Goal: Find specific page/section: Find specific page/section

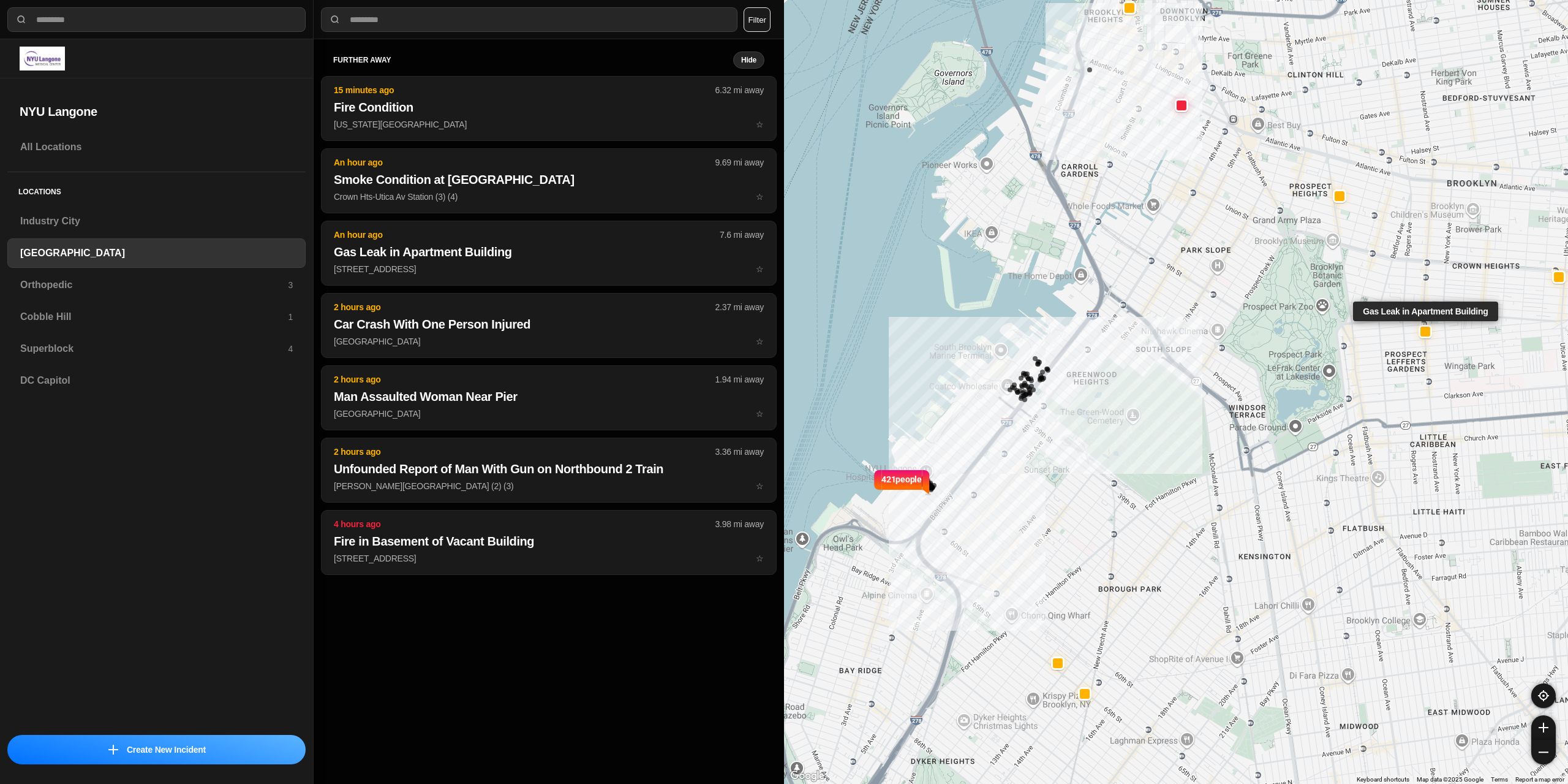
select select "*"
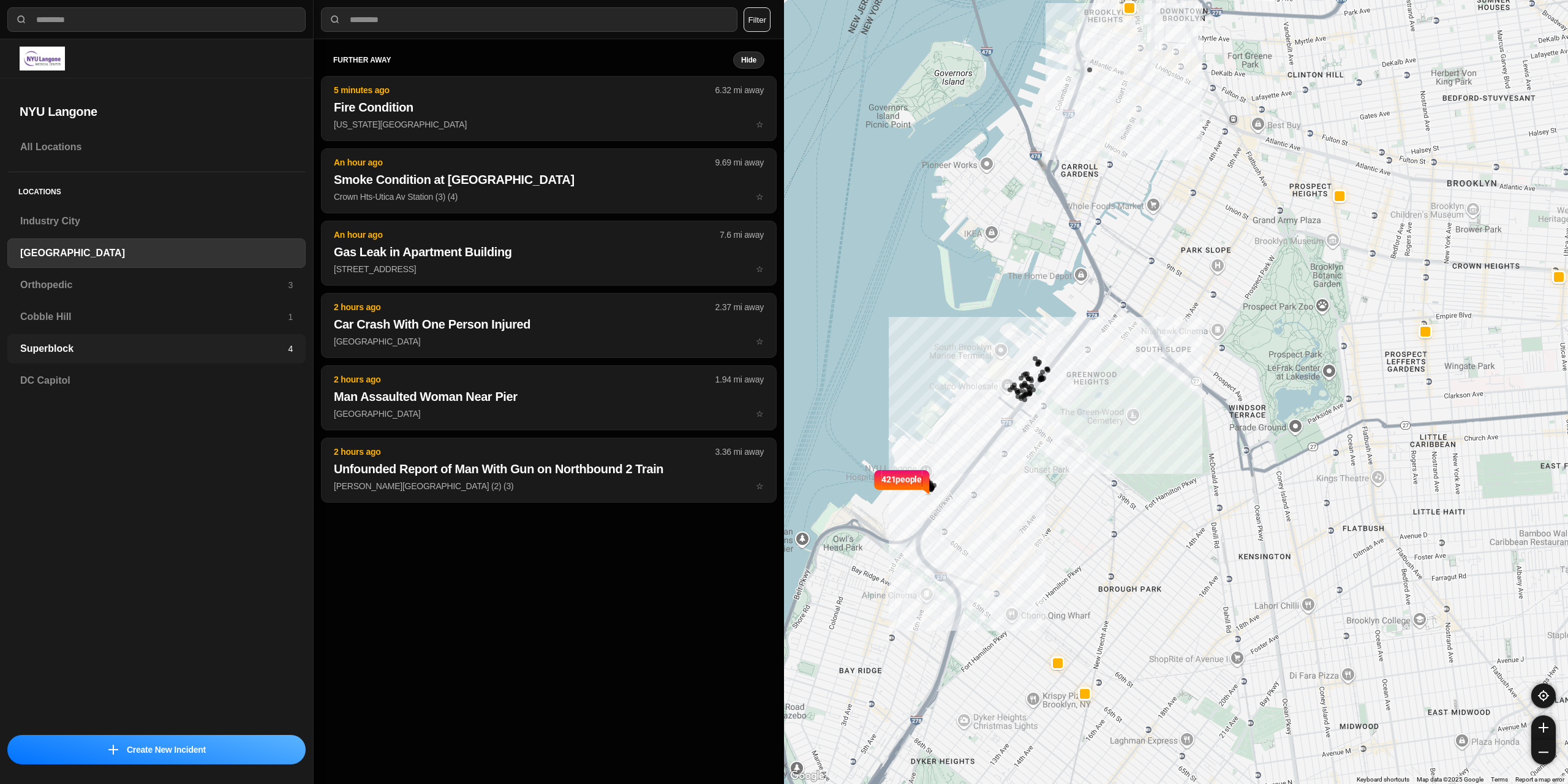
click at [39, 343] on h3 "Superblock" at bounding box center [154, 349] width 268 height 15
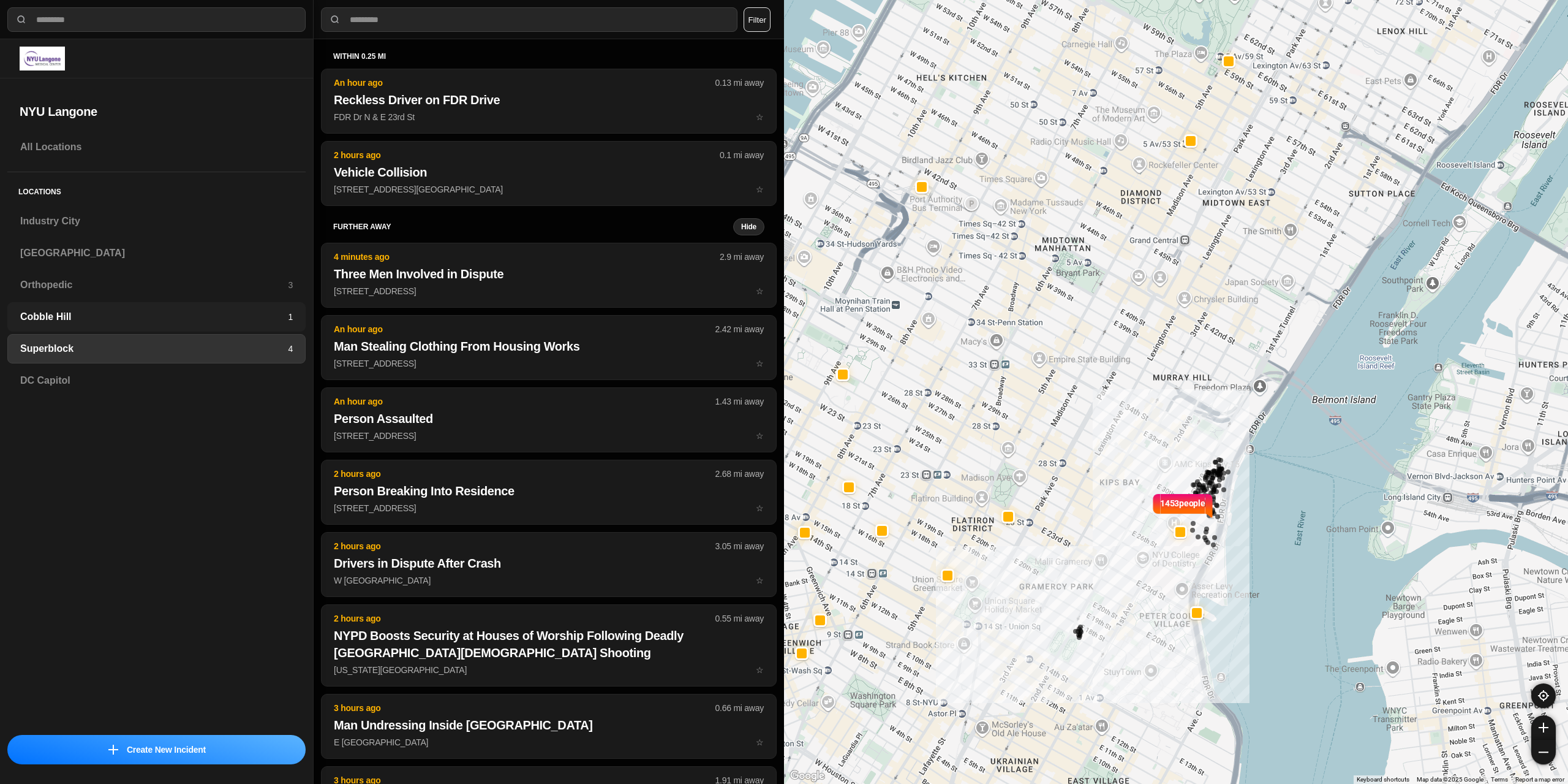
drag, startPoint x: 206, startPoint y: 318, endPoint x: 208, endPoint y: 309, distance: 9.2
click at [206, 318] on h3 "Cobble Hill" at bounding box center [154, 317] width 268 height 15
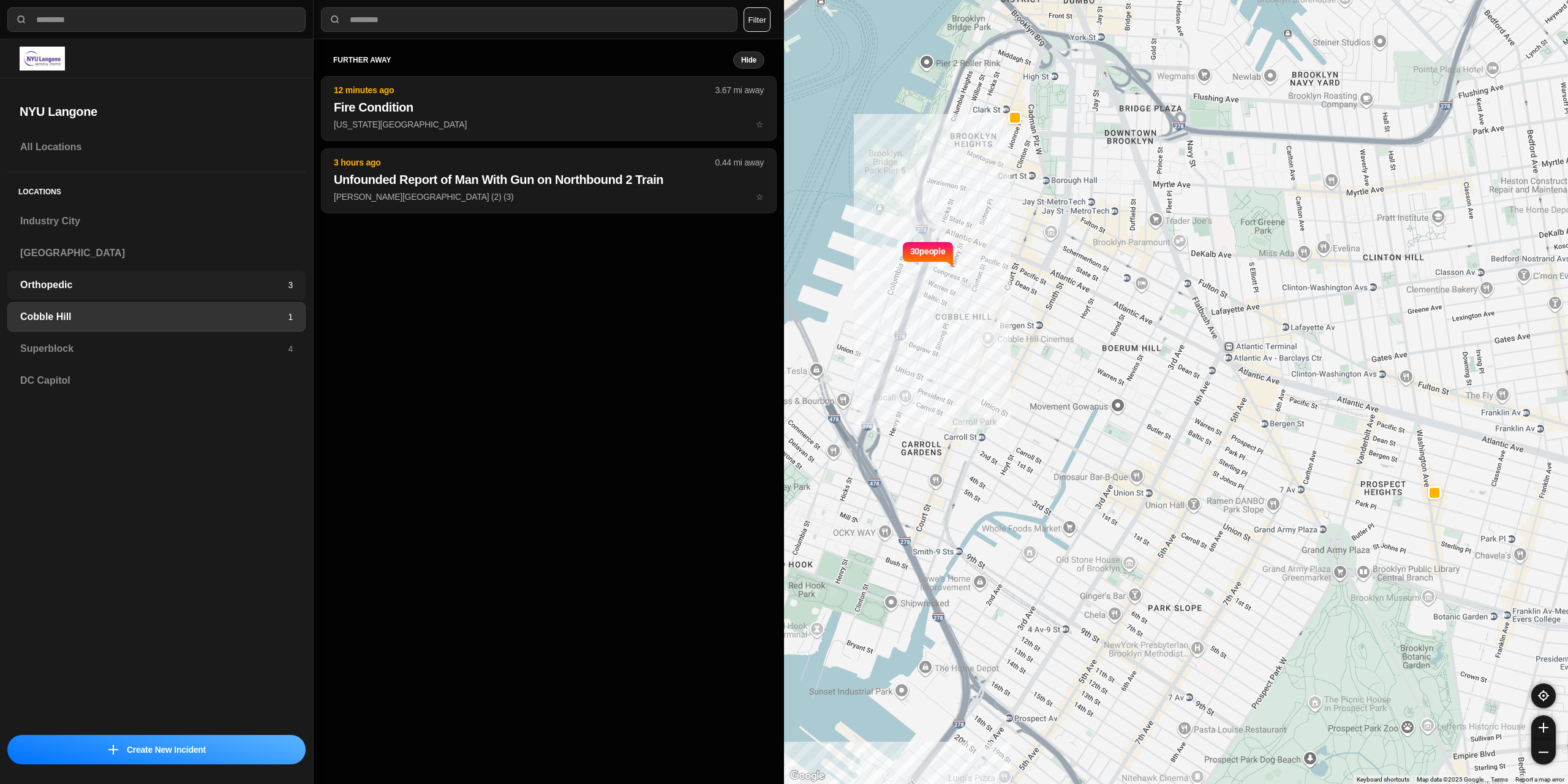
click at [212, 289] on h3 "Orthopedic" at bounding box center [154, 284] width 268 height 15
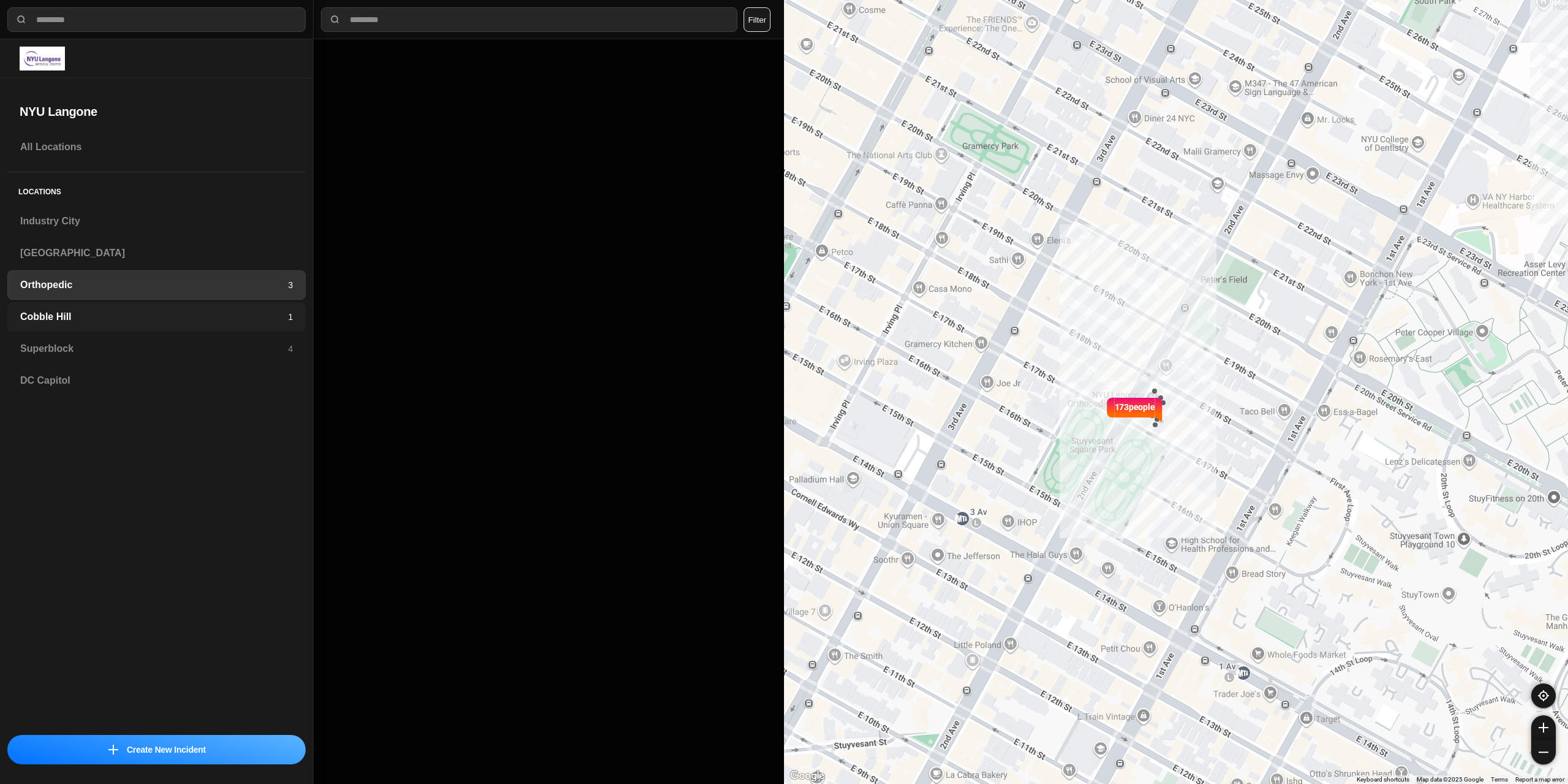
click at [204, 316] on h3 "Cobble Hill" at bounding box center [154, 317] width 268 height 15
